Goal: Communication & Community: Answer question/provide support

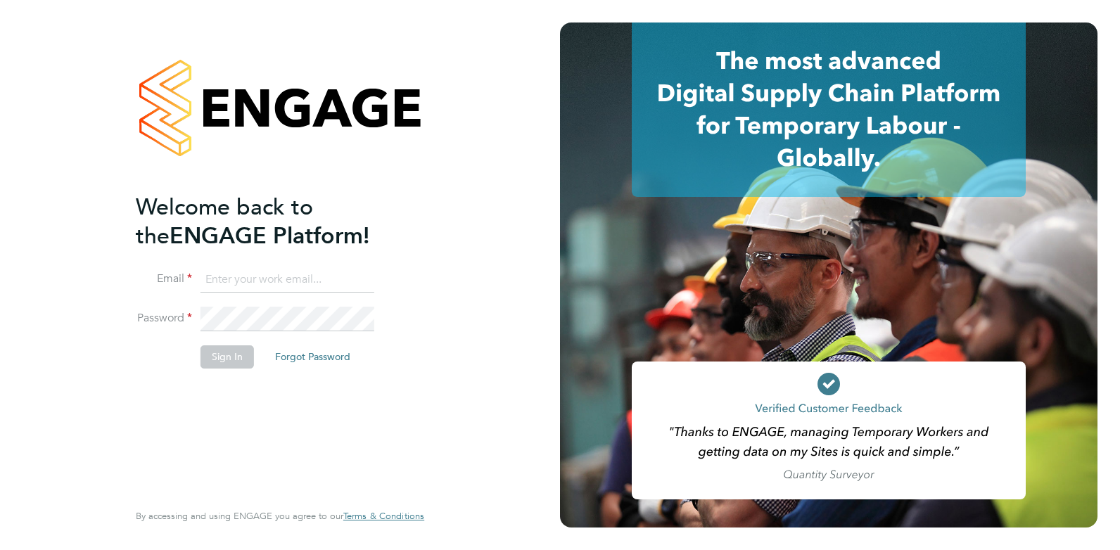
click at [276, 273] on input at bounding box center [287, 279] width 174 height 25
type input "[EMAIL_ADDRESS][DOMAIN_NAME]"
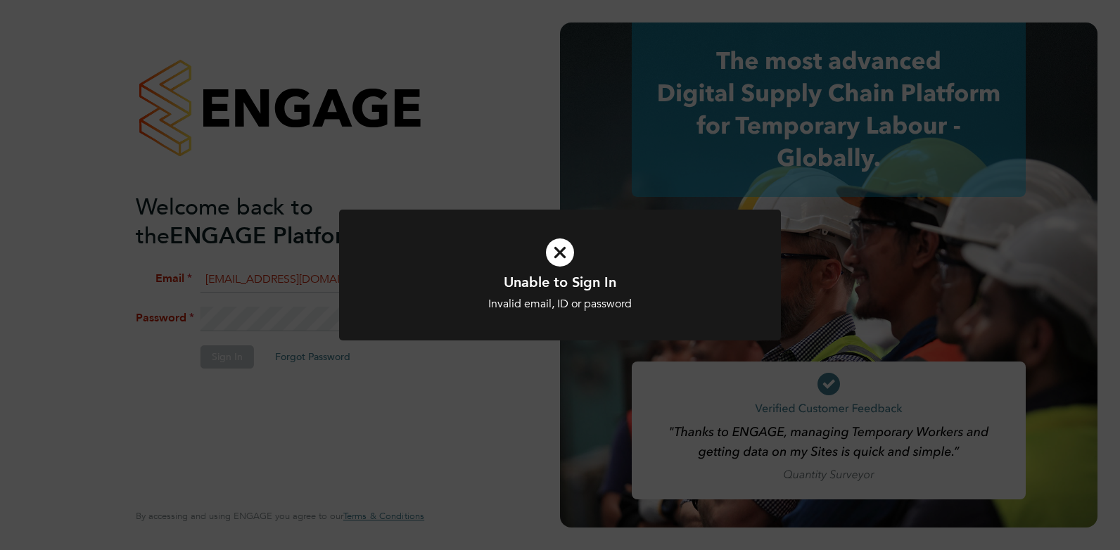
click at [521, 347] on div "Unable to Sign In Invalid email, ID or password Cancel Okay" at bounding box center [560, 284] width 442 height 148
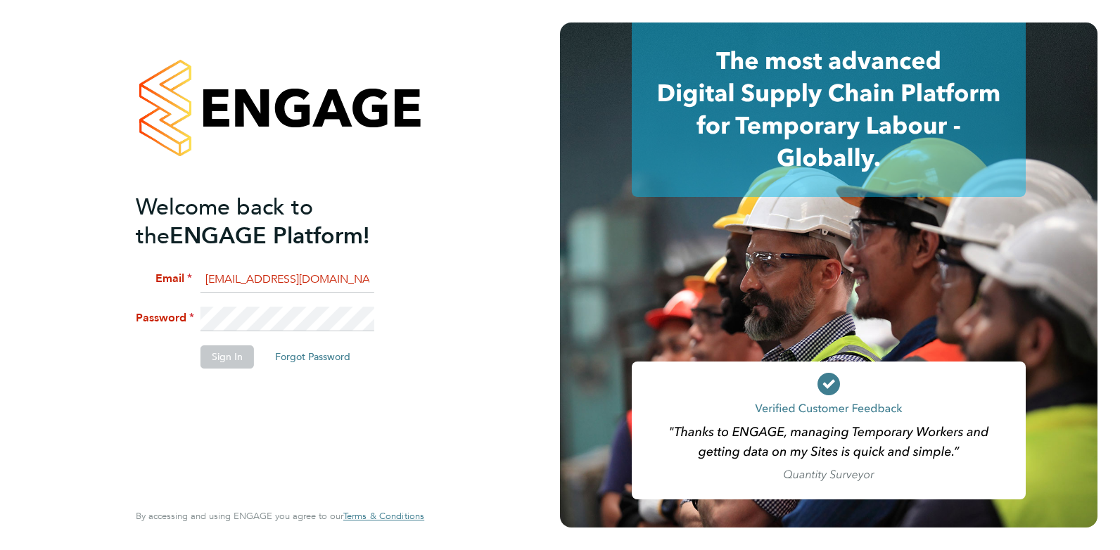
click at [104, 320] on div "Welcome back to the ENGAGE Platform! Email [EMAIL_ADDRESS][DOMAIN_NAME] Passwor…" at bounding box center [280, 275] width 560 height 550
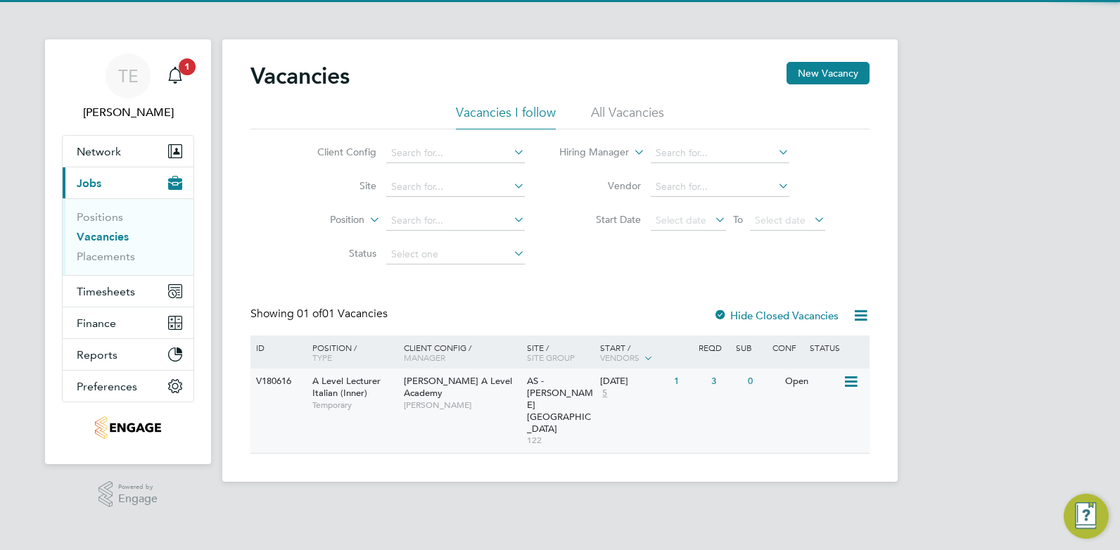
click at [462, 405] on div "[PERSON_NAME] A Level Academy [PERSON_NAME]" at bounding box center [461, 393] width 123 height 49
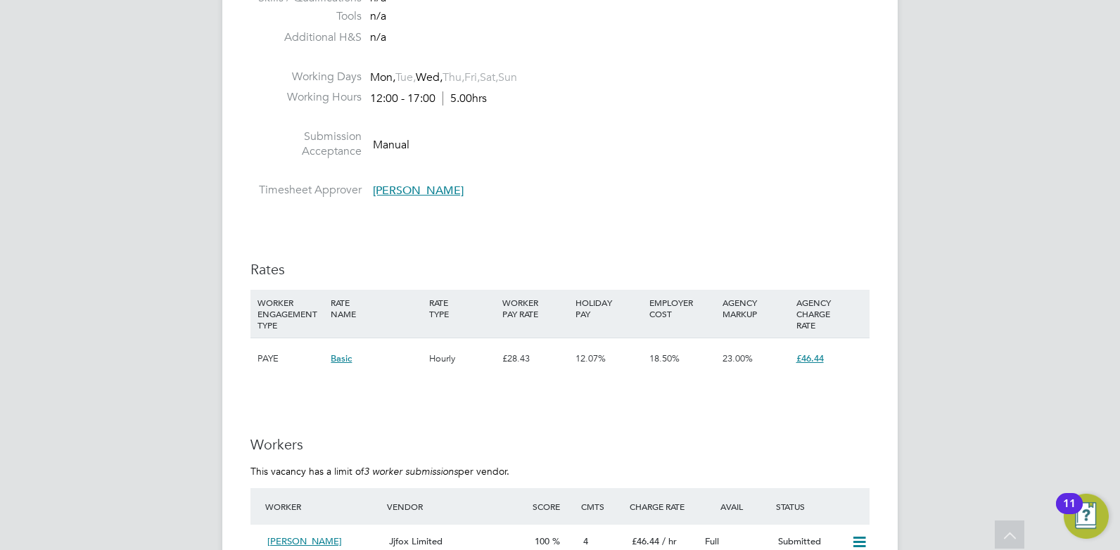
scroll to position [2321, 0]
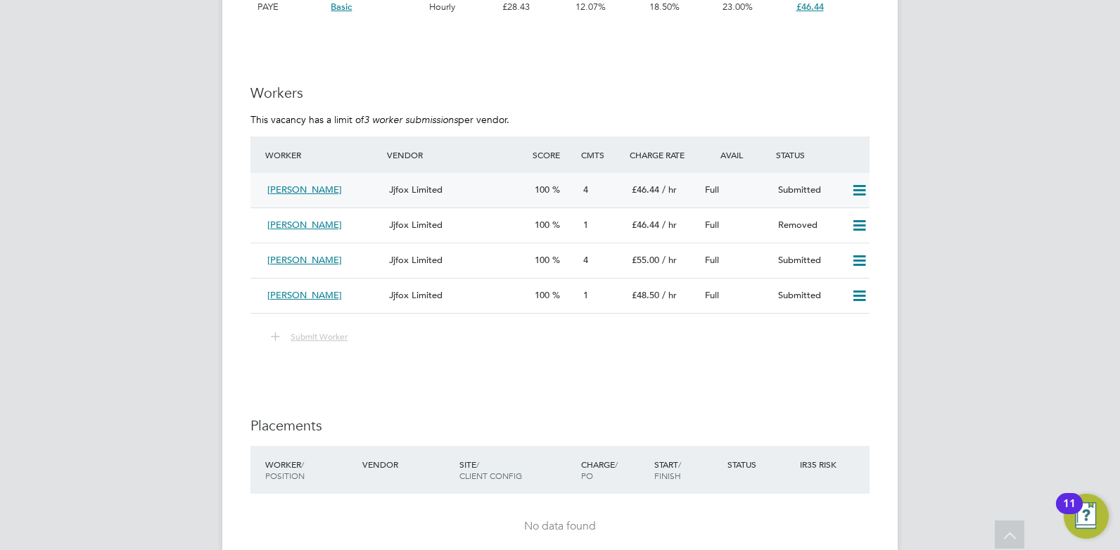
click at [335, 187] on span "[PERSON_NAME]" at bounding box center [304, 190] width 75 height 12
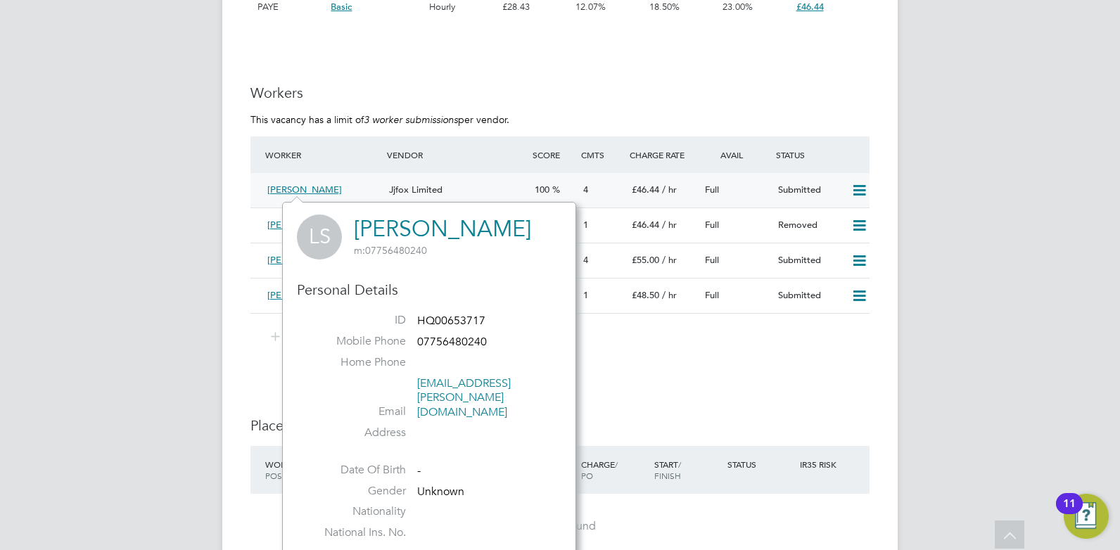
click at [482, 191] on div "Jjfox Limited" at bounding box center [456, 190] width 146 height 23
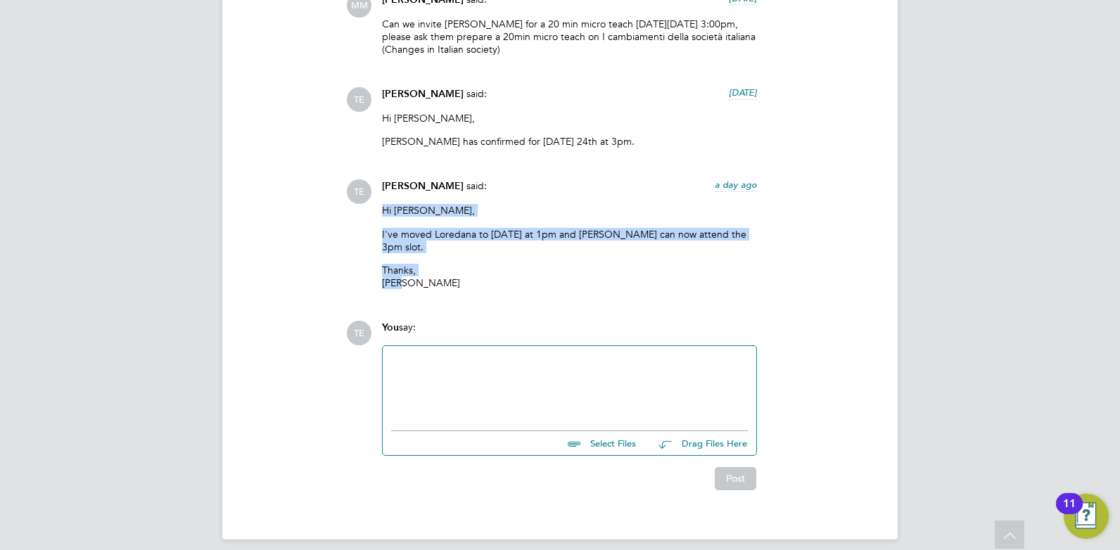
drag, startPoint x: 402, startPoint y: 267, endPoint x: 380, endPoint y: 216, distance: 55.8
click at [380, 216] on div "[PERSON_NAME] said: a day ago Hi [PERSON_NAME], I've moved Loredana to [DATE] a…" at bounding box center [569, 239] width 389 height 120
copy div "Hi [PERSON_NAME], I've moved Loredana to [DATE] at 1pm and [PERSON_NAME] can no…"
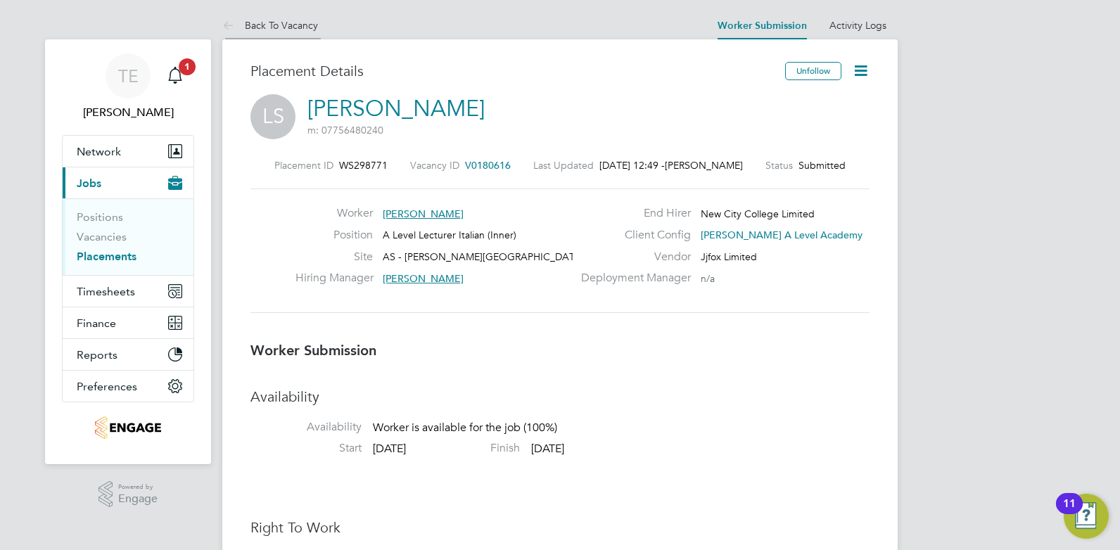
click at [278, 16] on li "Back To Vacancy" at bounding box center [270, 25] width 96 height 28
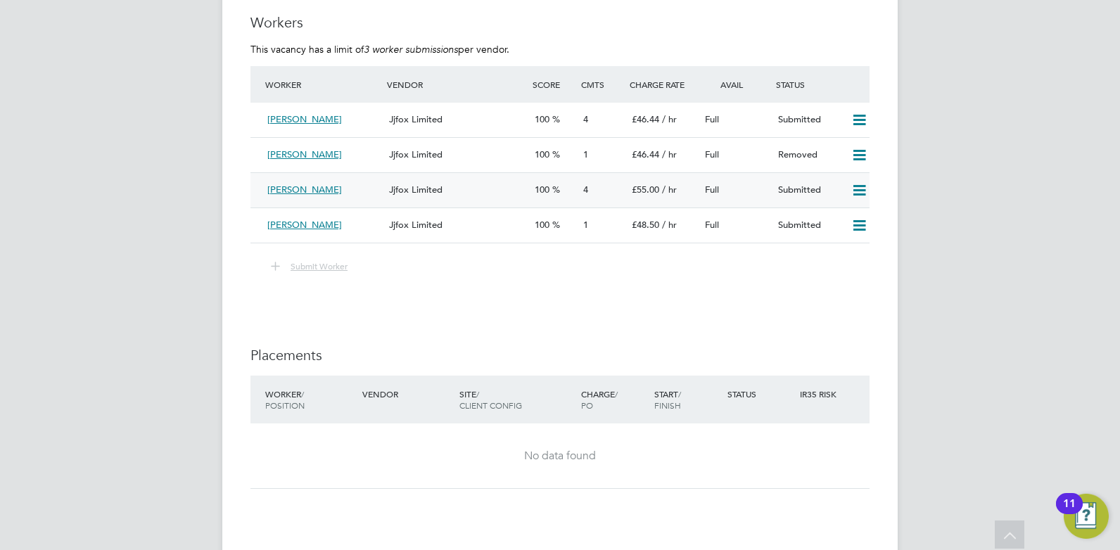
click at [371, 193] on div "Maria Iacuzio" at bounding box center [323, 190] width 122 height 23
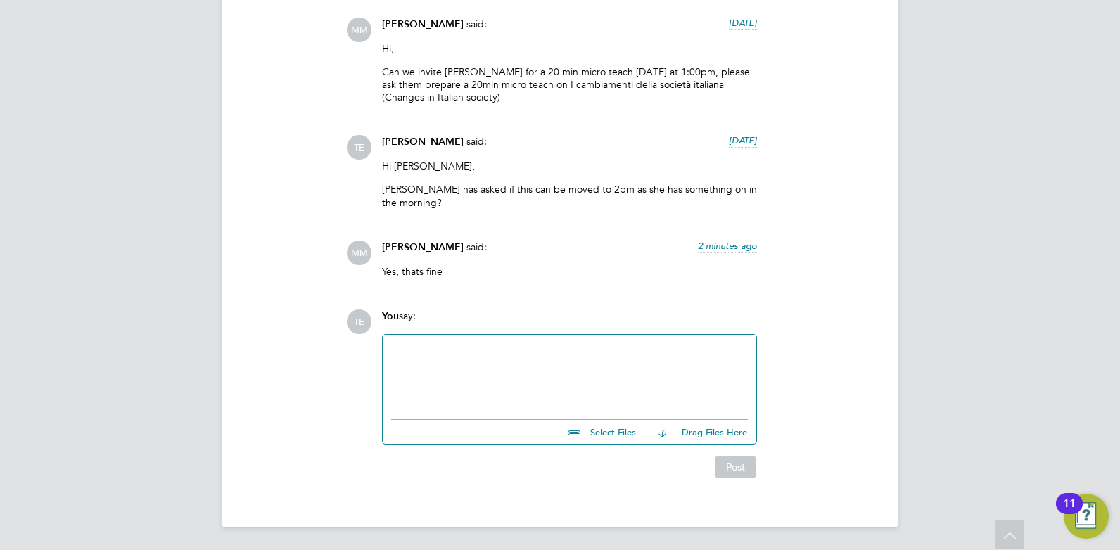
click at [502, 357] on div at bounding box center [569, 373] width 357 height 60
paste div
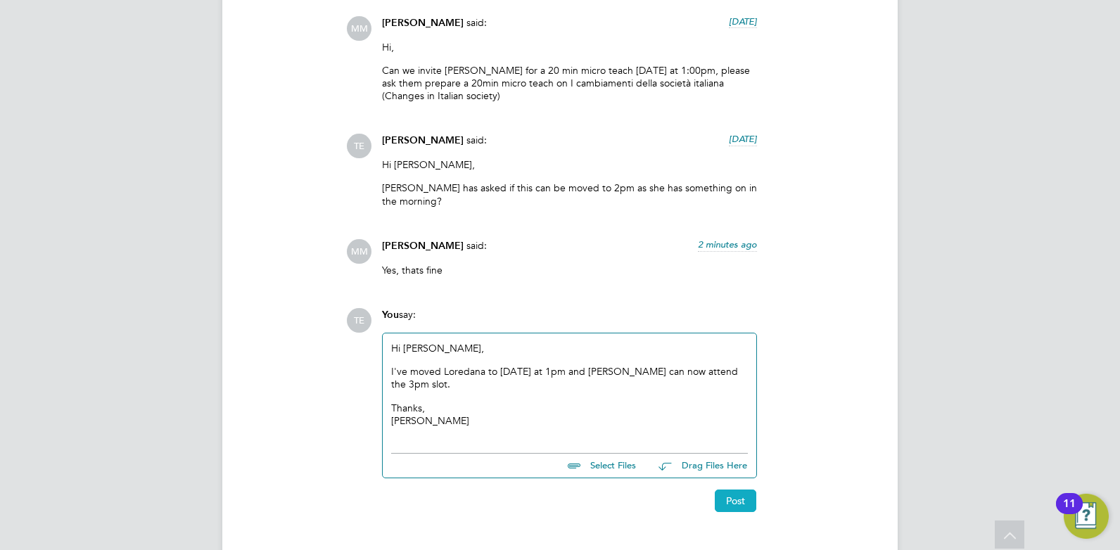
click at [738, 503] on button "Post" at bounding box center [735, 501] width 41 height 23
